Goal: Book appointment/travel/reservation

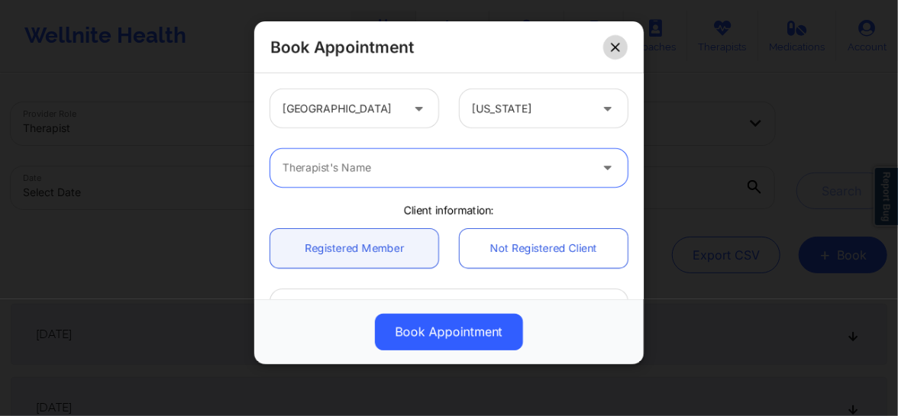
click at [615, 47] on icon at bounding box center [615, 47] width 8 height 8
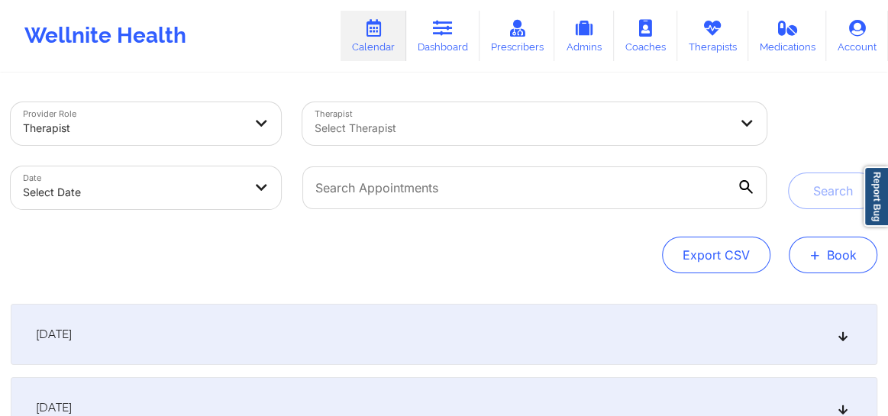
click at [823, 252] on button "+ Book" at bounding box center [833, 255] width 89 height 37
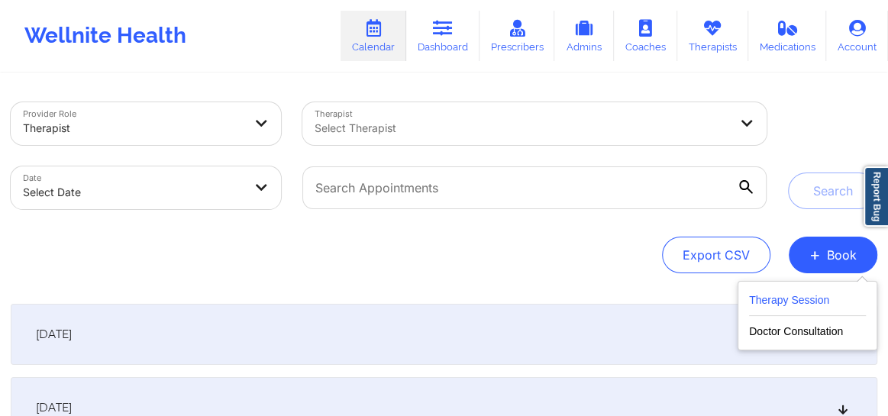
click at [785, 298] on button "Therapy Session" at bounding box center [807, 303] width 117 height 25
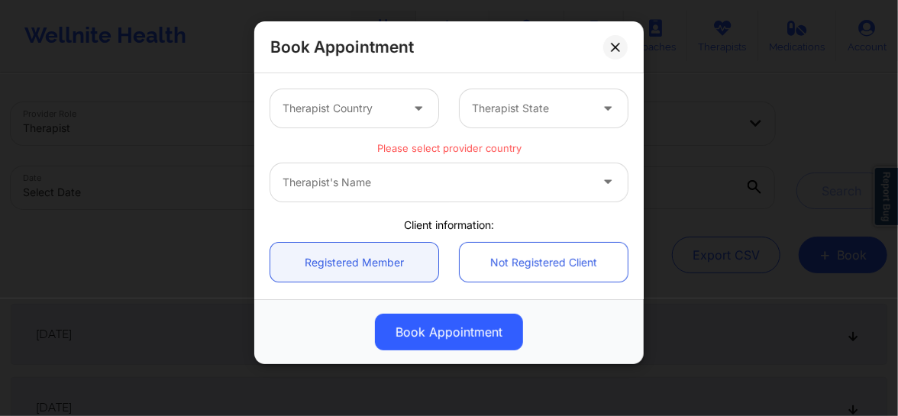
click at [395, 115] on div at bounding box center [341, 108] width 118 height 18
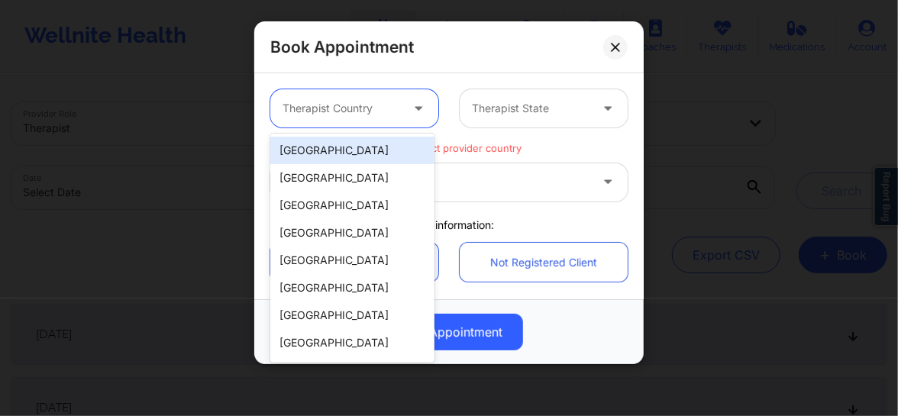
click at [343, 153] on div "[GEOGRAPHIC_DATA]" at bounding box center [352, 150] width 164 height 27
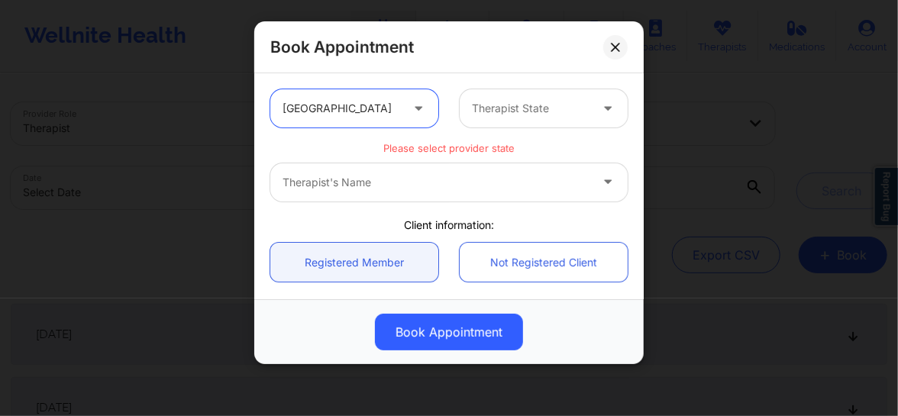
click at [508, 121] on div "Therapist State" at bounding box center [525, 108] width 131 height 38
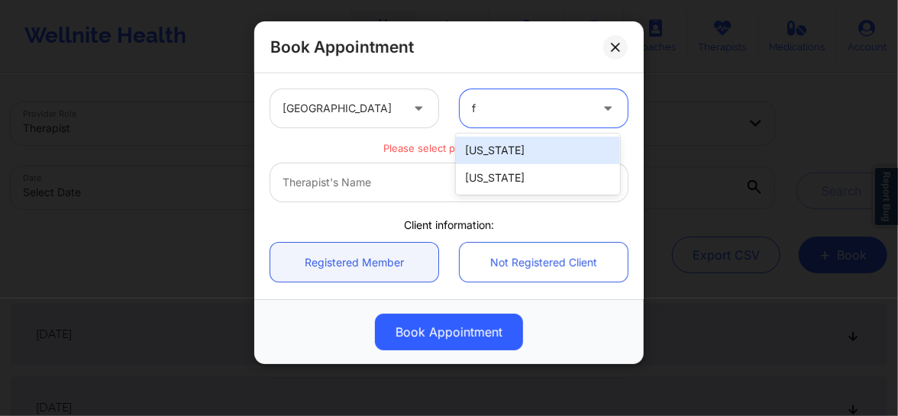
type input "fl"
click at [499, 148] on div "[US_STATE]" at bounding box center [538, 150] width 164 height 27
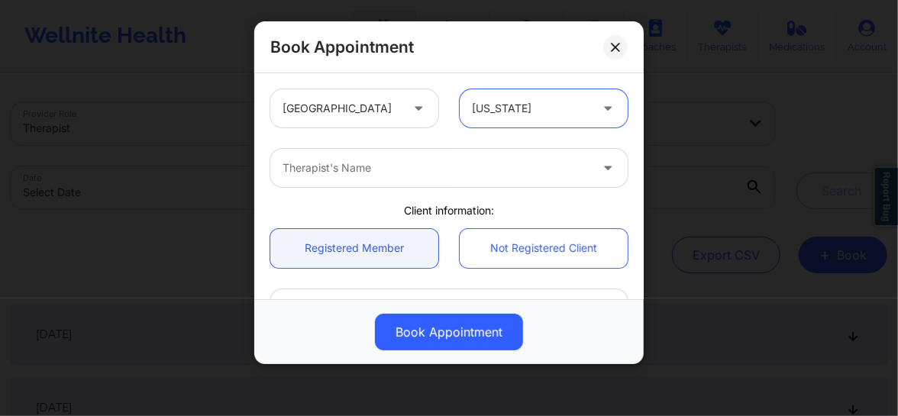
click at [405, 181] on div "Therapist's Name" at bounding box center [430, 168] width 321 height 38
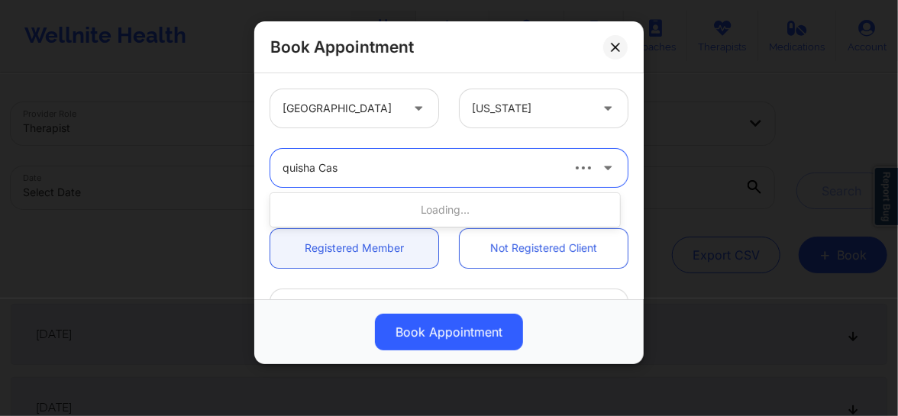
type input "quisha Cas"
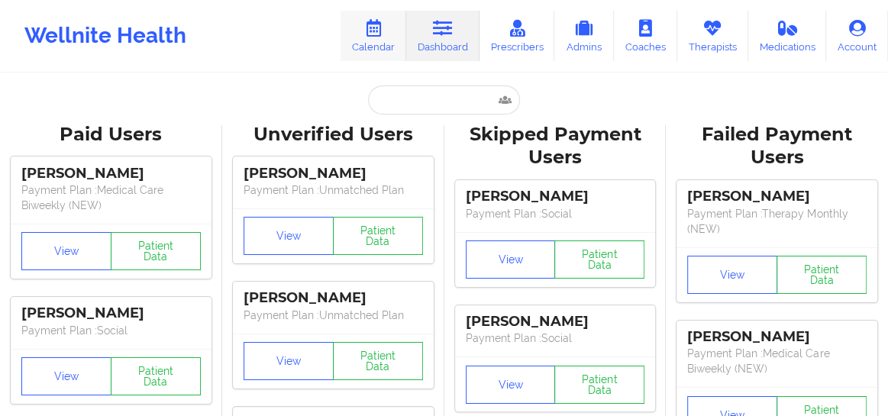
click at [370, 31] on icon at bounding box center [373, 28] width 20 height 17
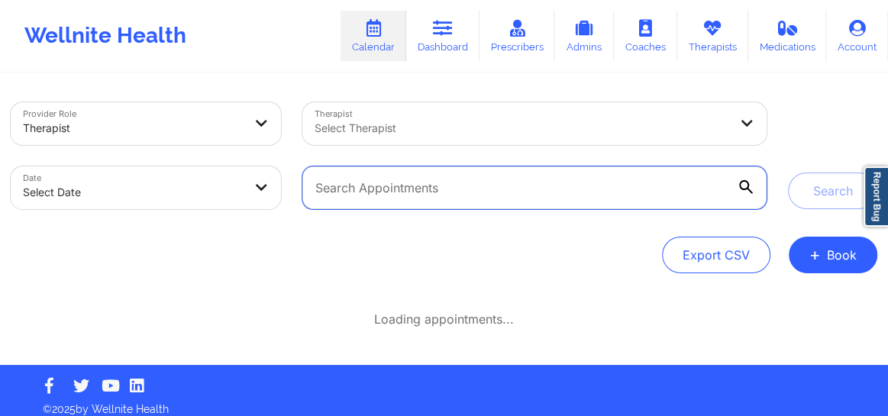
click at [417, 176] on input "text" at bounding box center [534, 187] width 464 height 43
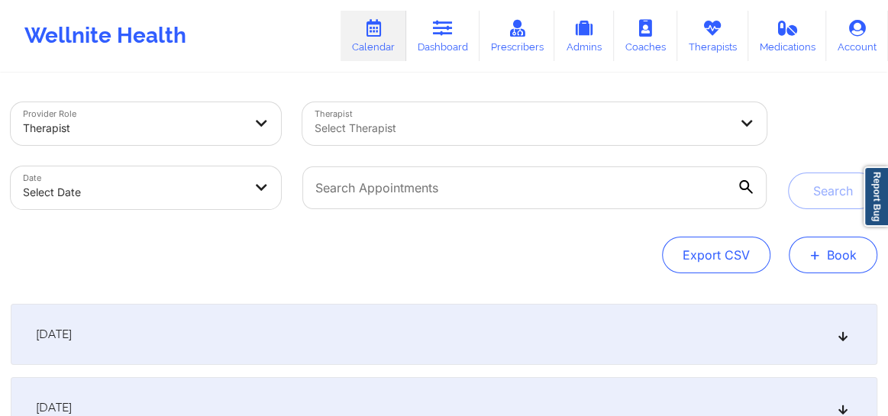
click at [802, 266] on button "+ Book" at bounding box center [833, 255] width 89 height 37
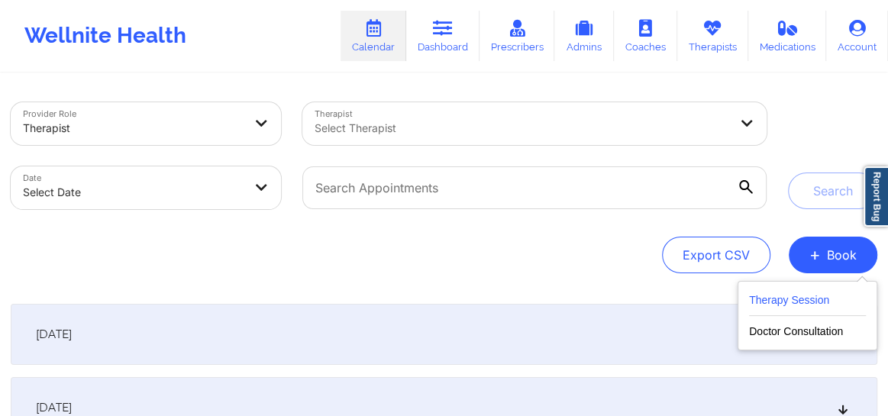
click at [783, 296] on button "Therapy Session" at bounding box center [807, 303] width 117 height 25
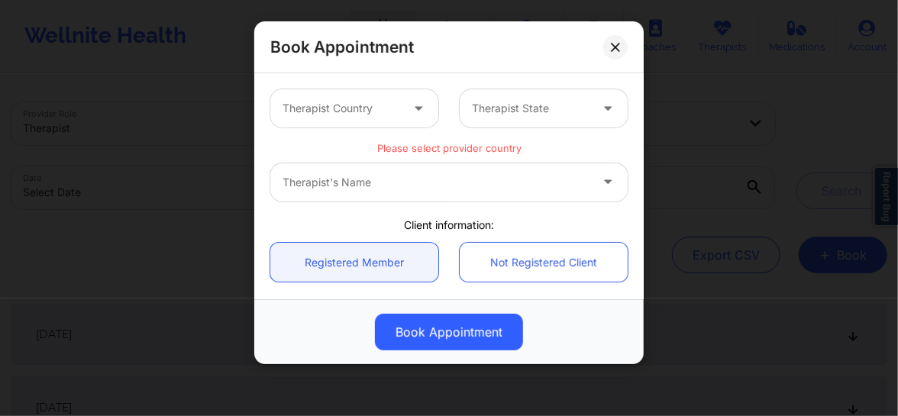
click at [360, 103] on div at bounding box center [341, 108] width 118 height 18
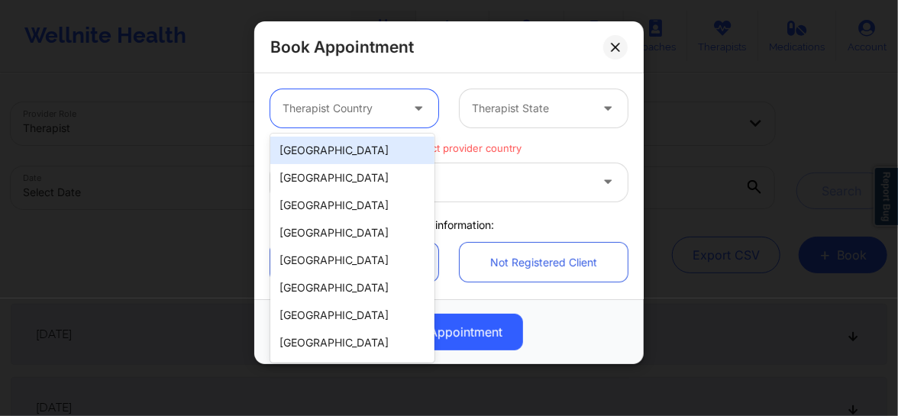
click at [328, 153] on div "[GEOGRAPHIC_DATA]" at bounding box center [352, 150] width 164 height 27
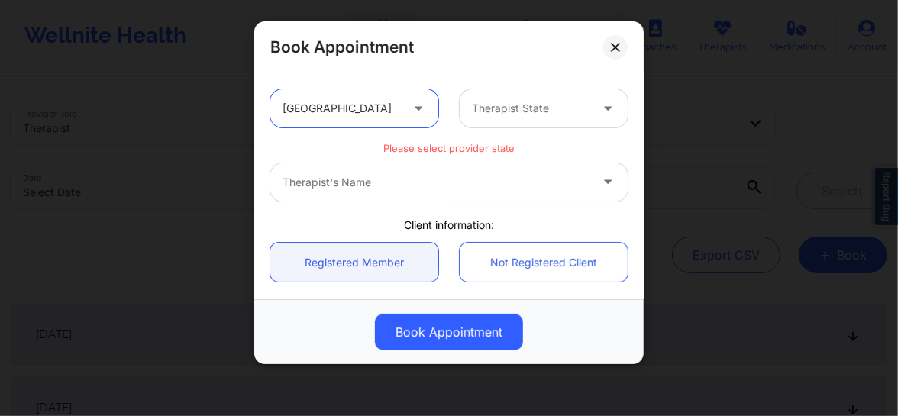
click at [485, 115] on div at bounding box center [531, 108] width 118 height 18
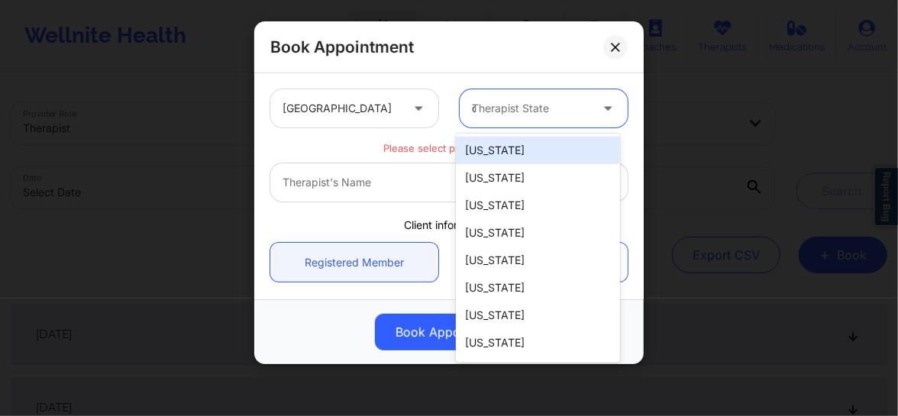
type input "ca"
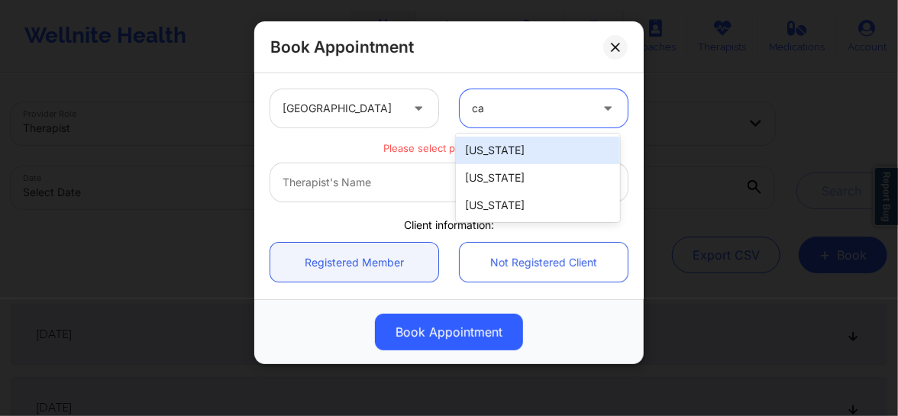
click at [483, 142] on div "[US_STATE]" at bounding box center [538, 150] width 164 height 27
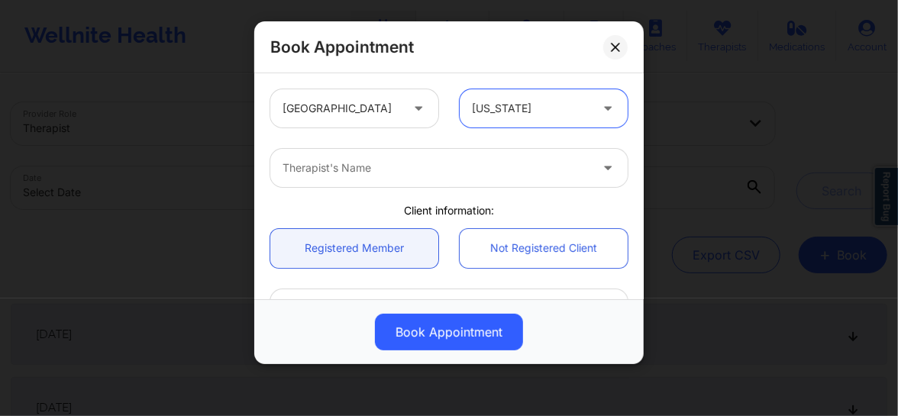
click at [365, 172] on div at bounding box center [435, 168] width 307 height 18
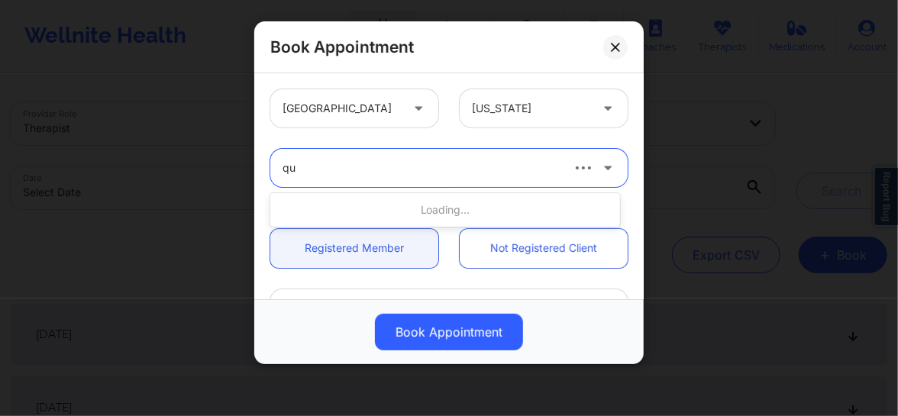
type input "q"
type input "Quisha monique"
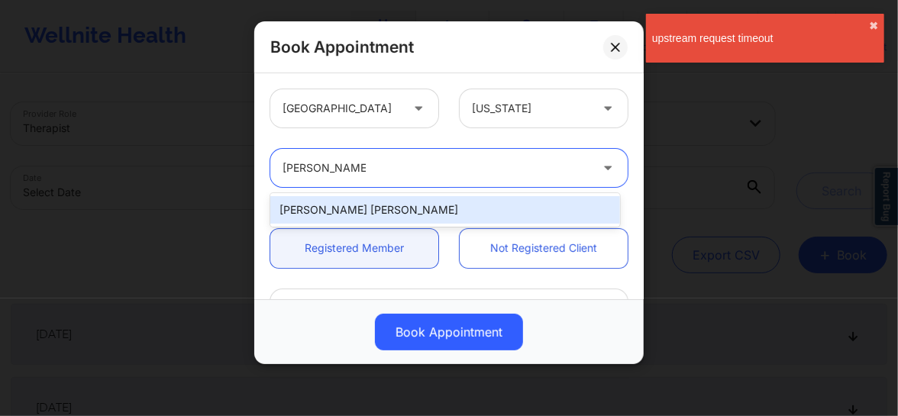
click at [373, 204] on div "[PERSON_NAME] [PERSON_NAME]" at bounding box center [445, 209] width 350 height 27
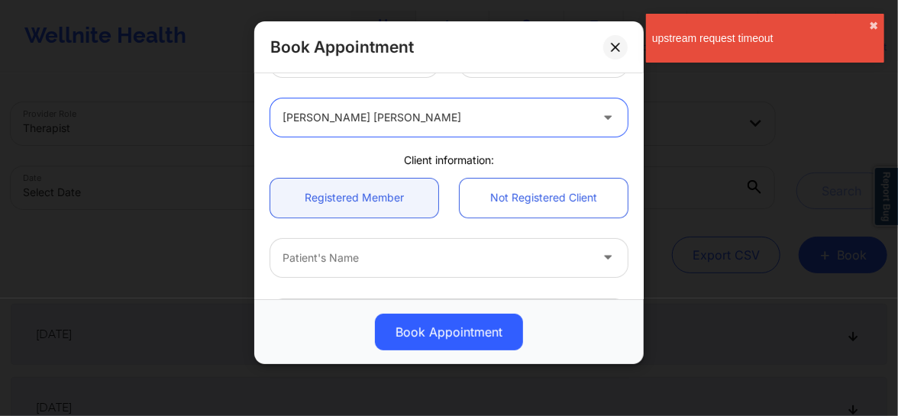
scroll to position [57, 0]
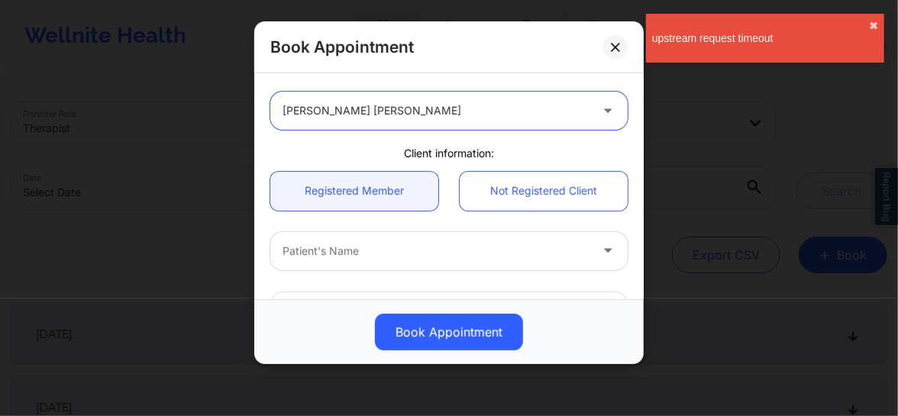
click at [350, 260] on div "Patient's Name" at bounding box center [430, 251] width 321 height 38
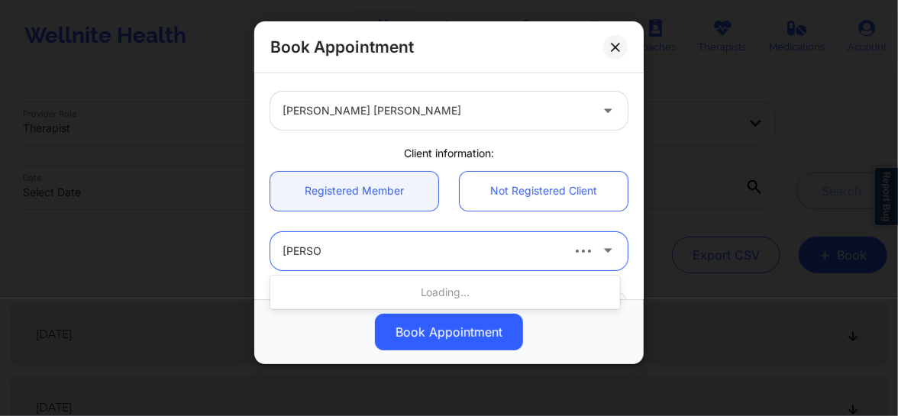
type input "Mary A"
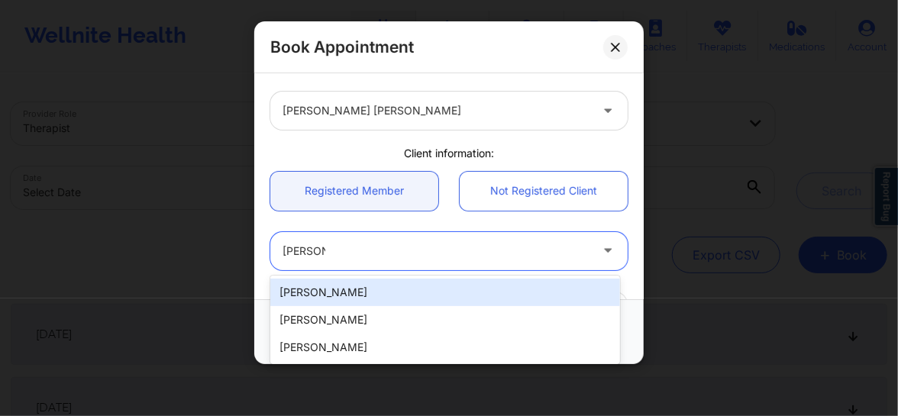
click at [335, 289] on div "Mary A Roche" at bounding box center [445, 292] width 350 height 27
type input "goldleafframing@hotmail.com"
type input "+15136598099"
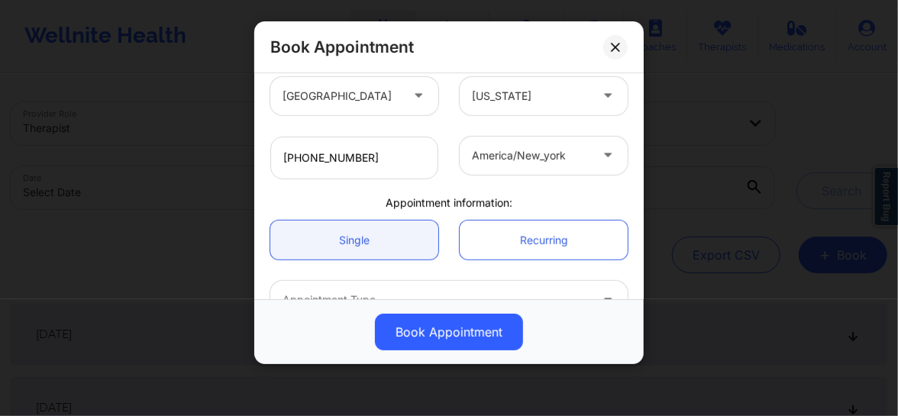
scroll to position [393, 0]
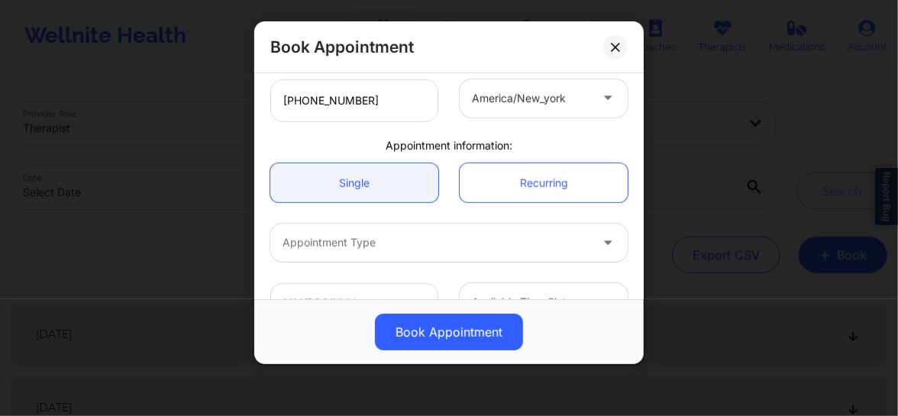
click at [361, 247] on div at bounding box center [435, 243] width 307 height 18
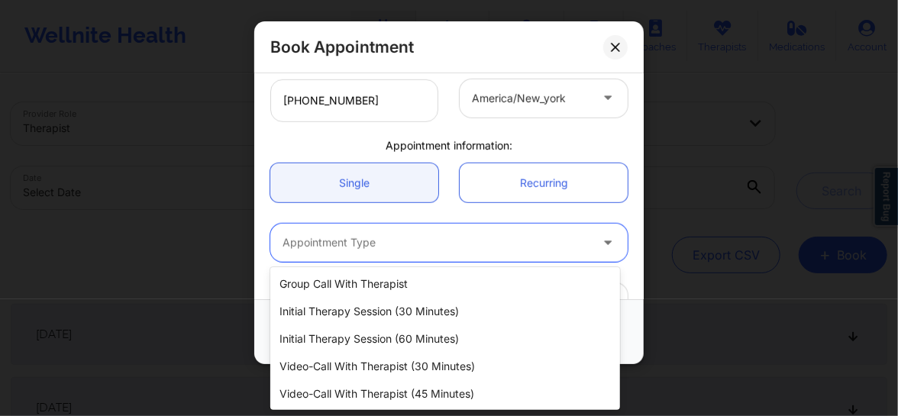
scroll to position [56, 0]
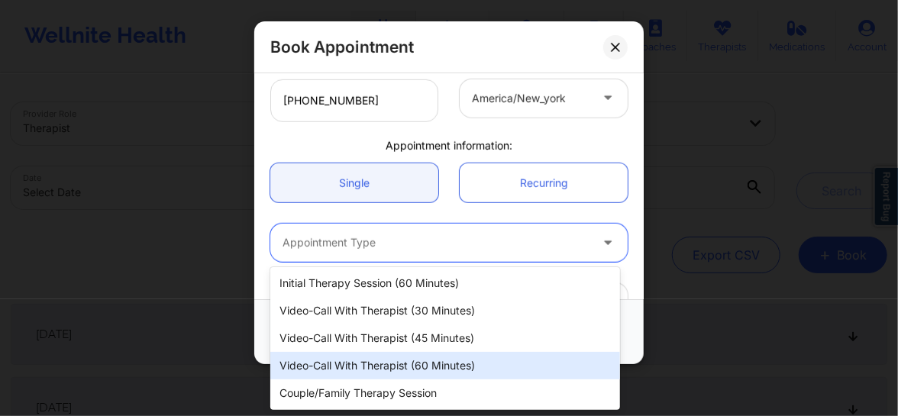
click at [364, 373] on div "Video-Call with Therapist (60 minutes)" at bounding box center [445, 365] width 350 height 27
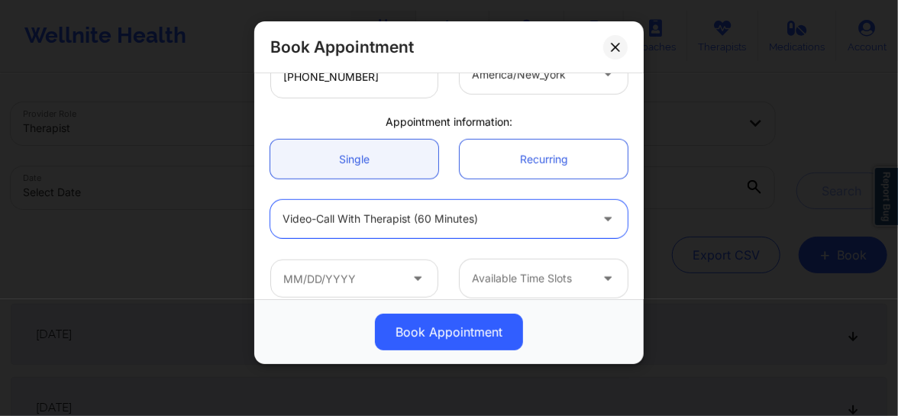
scroll to position [431, 0]
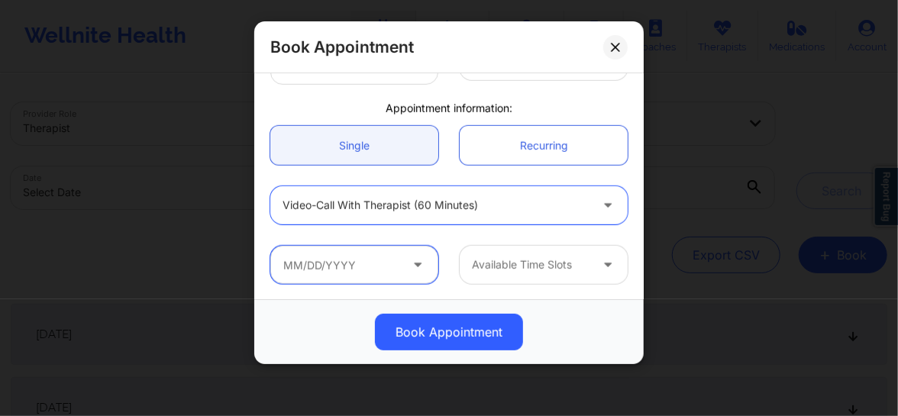
click at [336, 266] on input "text" at bounding box center [354, 265] width 168 height 38
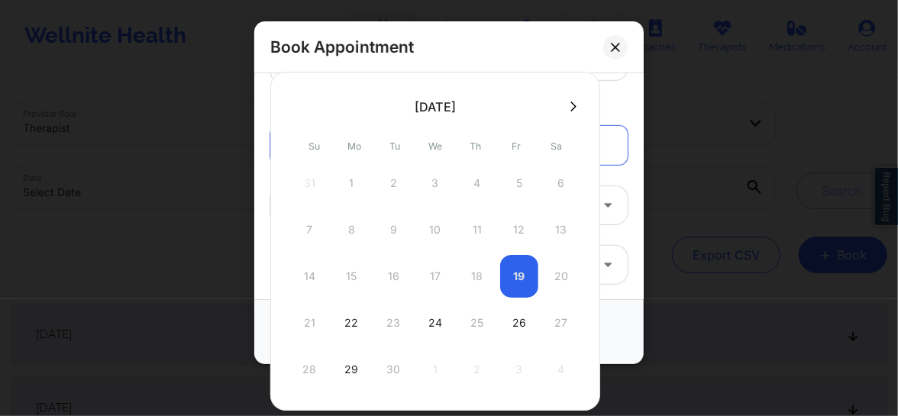
click at [570, 105] on icon at bounding box center [573, 106] width 6 height 11
click at [434, 366] on div "29" at bounding box center [435, 369] width 38 height 43
type input "10/29/2025"
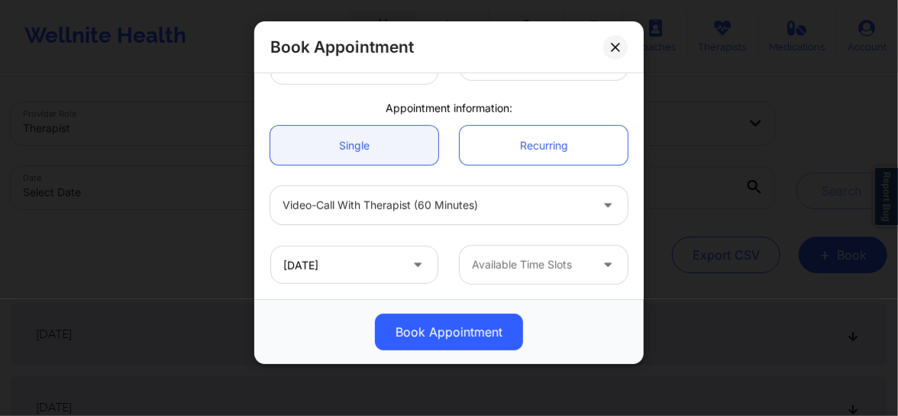
click at [508, 253] on div "Available Time Slots" at bounding box center [525, 265] width 131 height 38
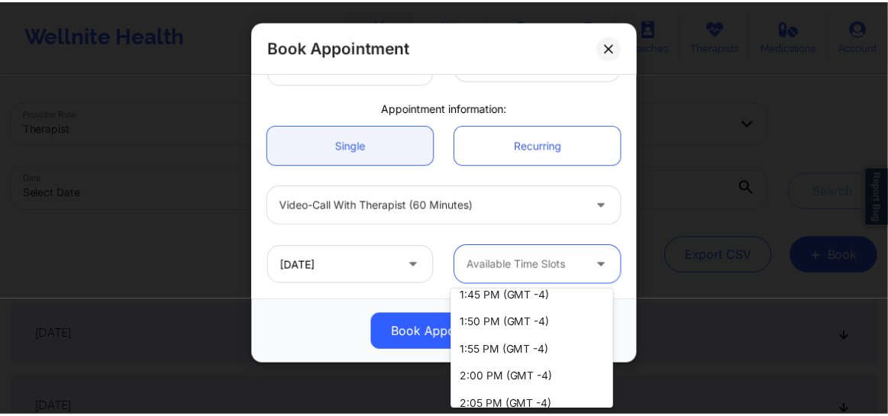
scroll to position [1809, 0]
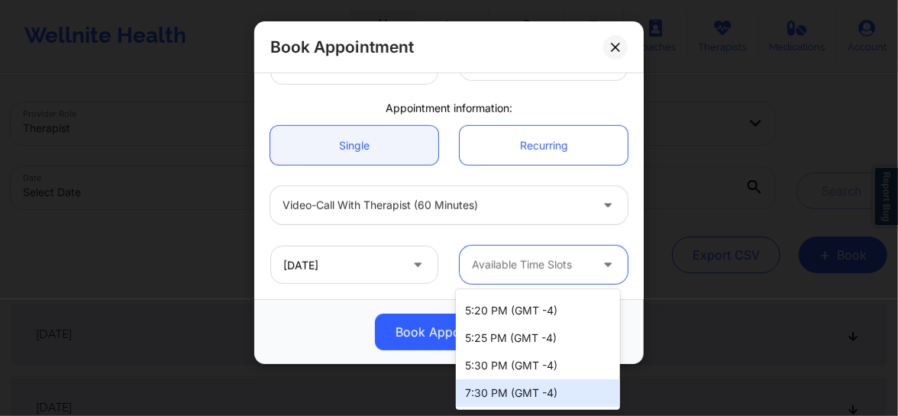
click at [508, 402] on div "7:30 PM (GMT -4)" at bounding box center [538, 392] width 164 height 27
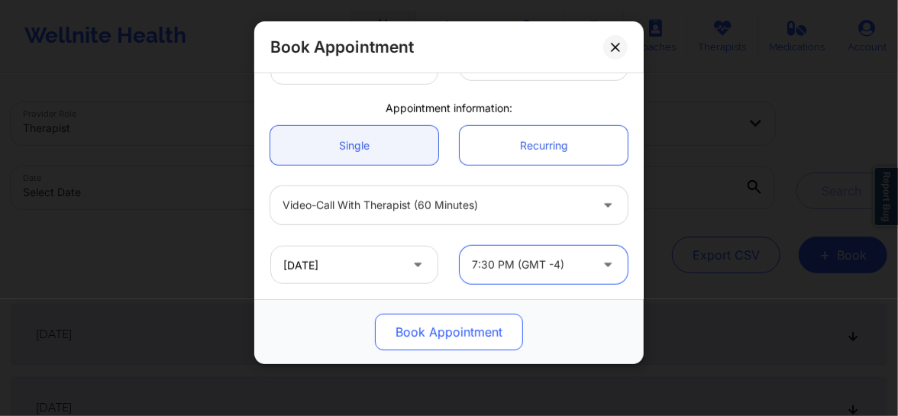
click at [475, 332] on button "Book Appointment" at bounding box center [449, 332] width 148 height 37
